Goal: Information Seeking & Learning: Learn about a topic

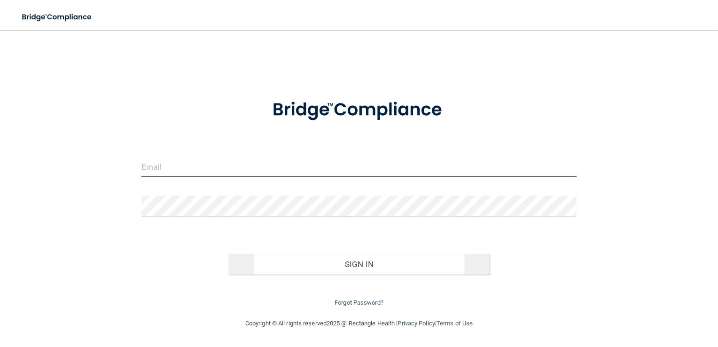
type input "[EMAIL_ADDRESS][DOMAIN_NAME]"
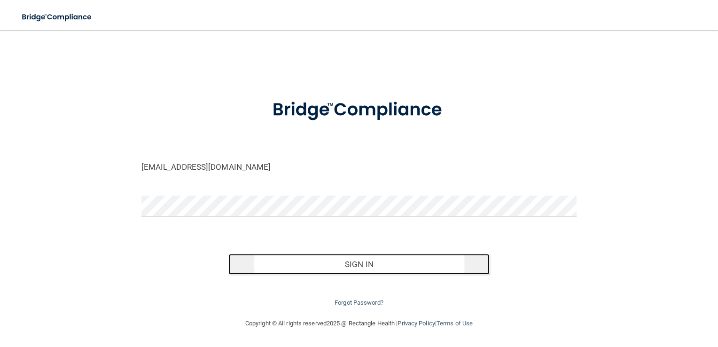
click at [356, 267] on button "Sign In" at bounding box center [358, 264] width 261 height 21
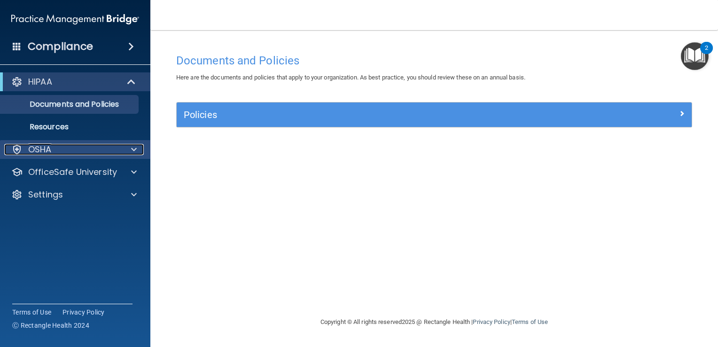
click at [134, 147] on span at bounding box center [134, 149] width 6 height 11
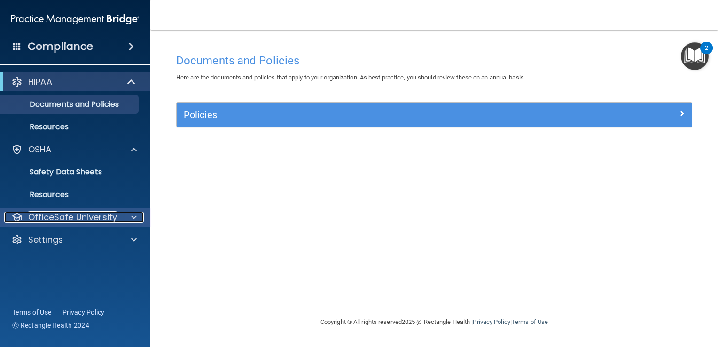
click at [77, 217] on p "OfficeSafe University" at bounding box center [72, 216] width 89 height 11
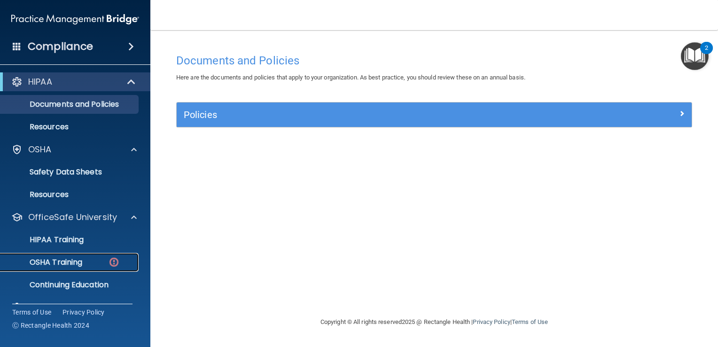
click at [70, 260] on p "OSHA Training" at bounding box center [44, 261] width 76 height 9
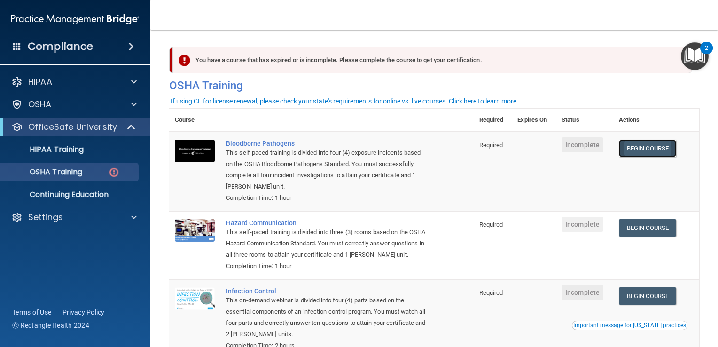
click at [652, 147] on link "Begin Course" at bounding box center [647, 147] width 57 height 17
click at [73, 175] on p "OSHA Training" at bounding box center [44, 171] width 76 height 9
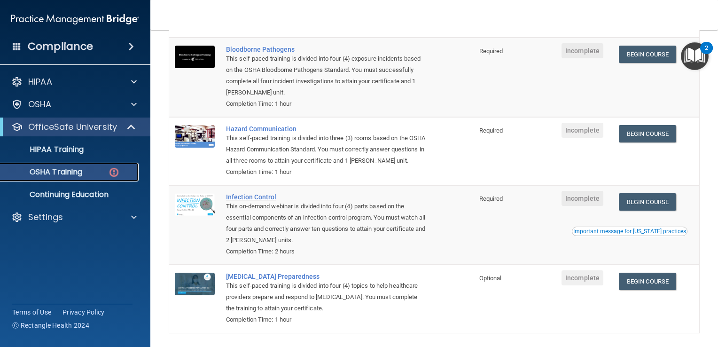
scroll to position [47, 0]
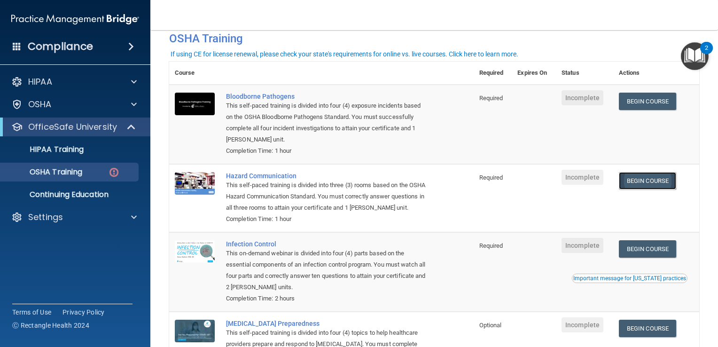
click at [656, 182] on link "Begin Course" at bounding box center [647, 180] width 57 height 17
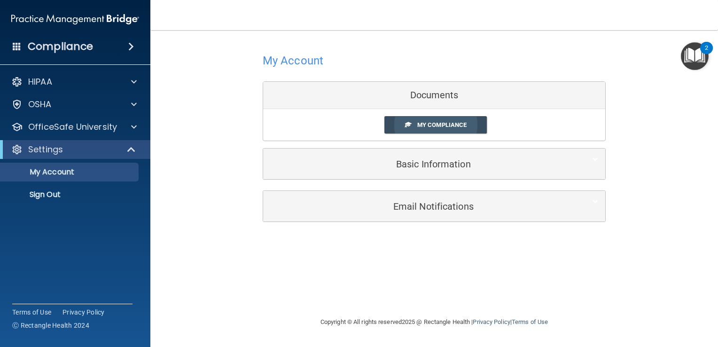
click at [440, 122] on span "My Compliance" at bounding box center [441, 124] width 49 height 7
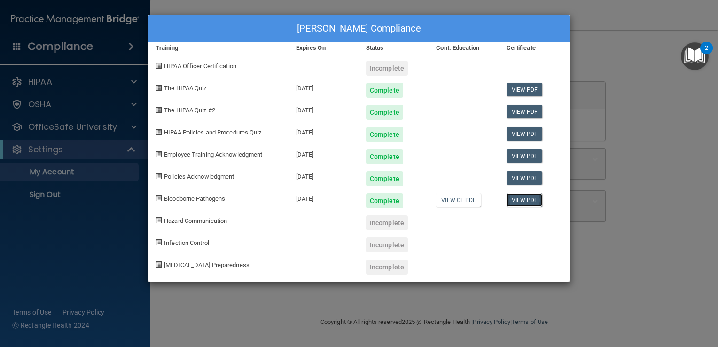
click at [517, 201] on link "View PDF" at bounding box center [524, 200] width 36 height 14
click at [507, 28] on div "Teresa Tindall's Compliance" at bounding box center [358, 28] width 421 height 27
click at [169, 221] on span "Hazard Communication" at bounding box center [195, 220] width 63 height 7
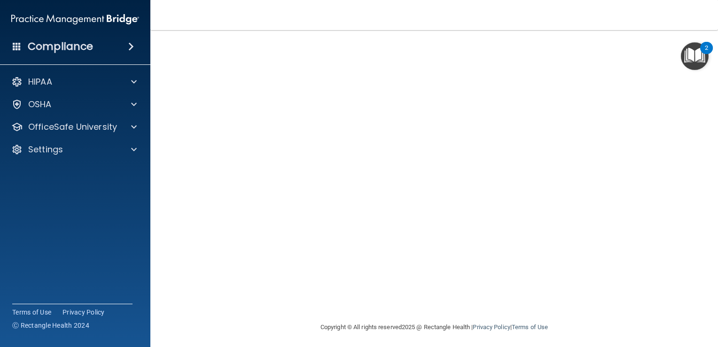
scroll to position [77, 0]
